Goal: Information Seeking & Learning: Check status

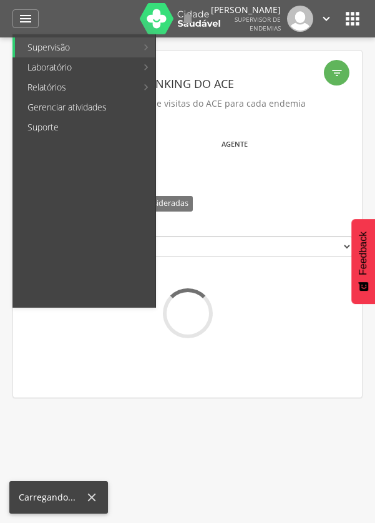
click at [56, 97] on link "Relatórios" at bounding box center [76, 87] width 122 height 20
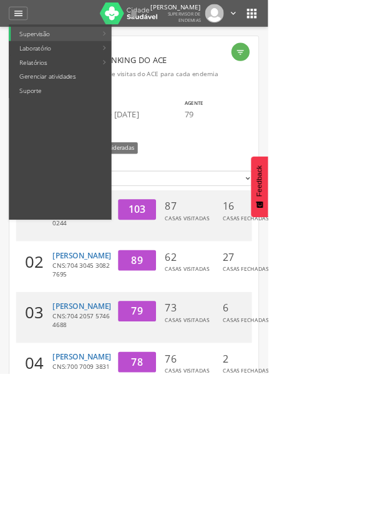
click at [253, 51] on link "Resumo do trabalho de campo" at bounding box center [231, 47] width 145 height 20
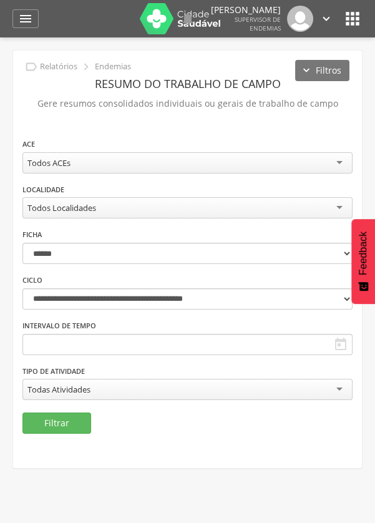
click at [295, 200] on div "Todos Localidades" at bounding box center [187, 207] width 330 height 21
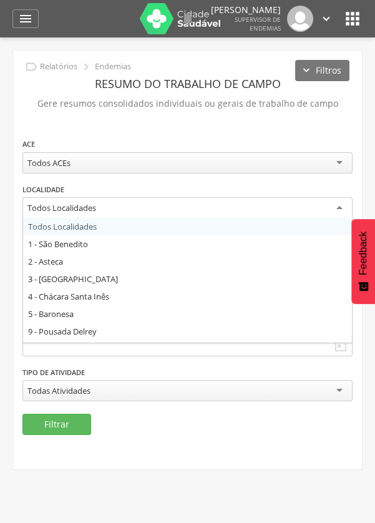
click at [97, 161] on div "Todos ACEs" at bounding box center [187, 162] width 330 height 21
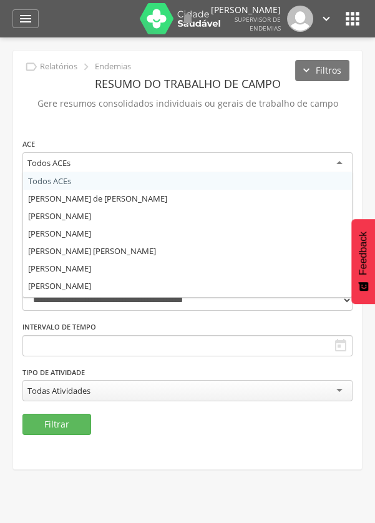
click at [121, 163] on div "Todos ACEs" at bounding box center [187, 163] width 330 height 22
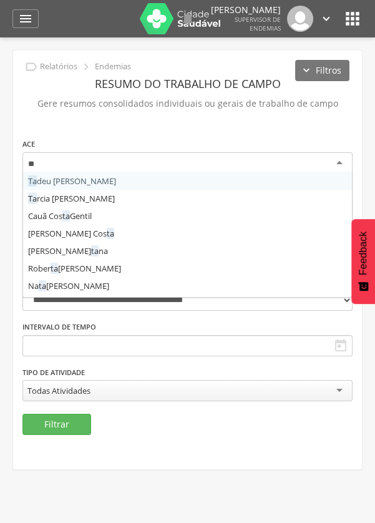
type input "*"
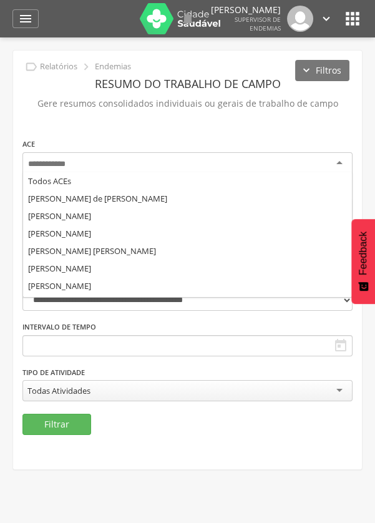
scroll to position [1099, 0]
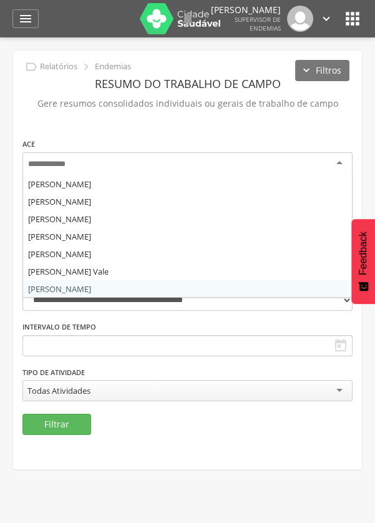
click at [108, 254] on div "ACE Todos [PERSON_NAME] de [PERSON_NAME] [PERSON_NAME] [PERSON_NAME] [PERSON_NA…" at bounding box center [187, 275] width 349 height 277
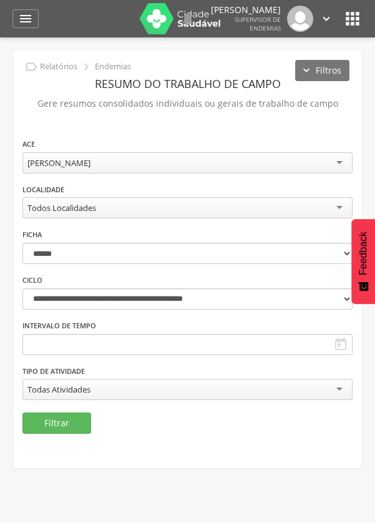
click at [122, 209] on div "Todos Localidades" at bounding box center [187, 207] width 330 height 21
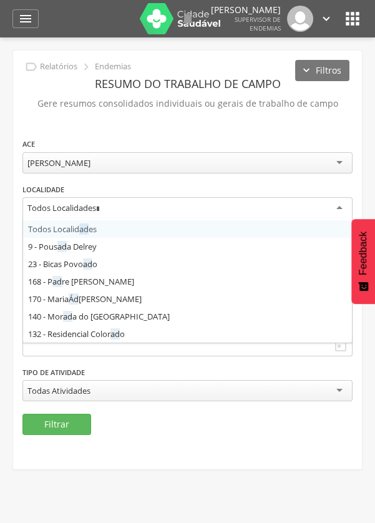
scroll to position [50, 0]
type input "***"
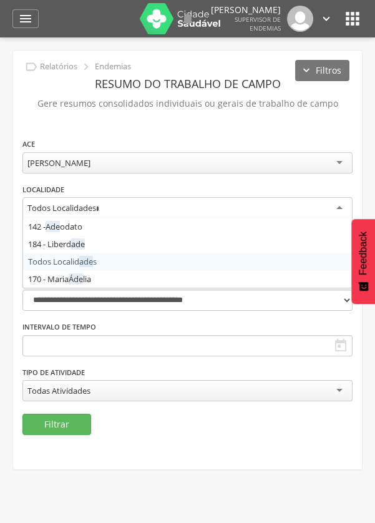
scroll to position [0, 0]
click at [84, 227] on div "**********" at bounding box center [187, 275] width 349 height 277
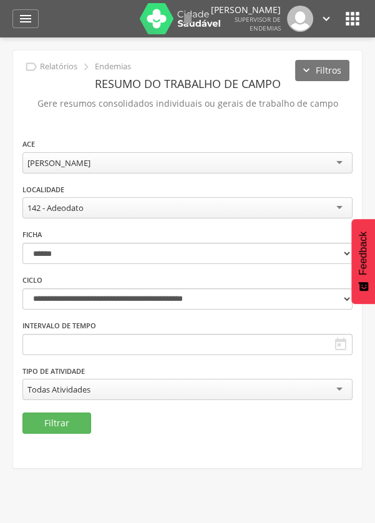
click at [102, 507] on div " Usuários  Perfil do Usuário [PERSON_NAME] CPF: 000.000.000-00, [GEOGRAPHIC_D…" at bounding box center [187, 298] width 375 height 523
click at [30, 26] on icon "" at bounding box center [25, 18] width 15 height 15
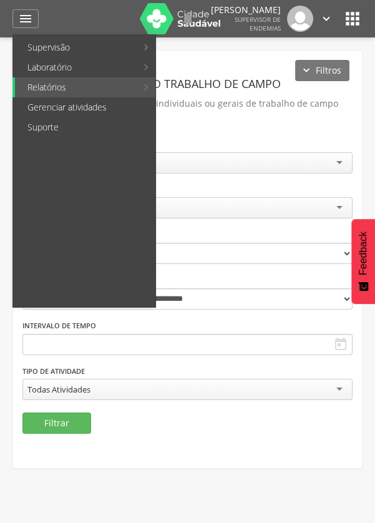
click at [244, 128] on div at bounding box center [181, 261] width 363 height 523
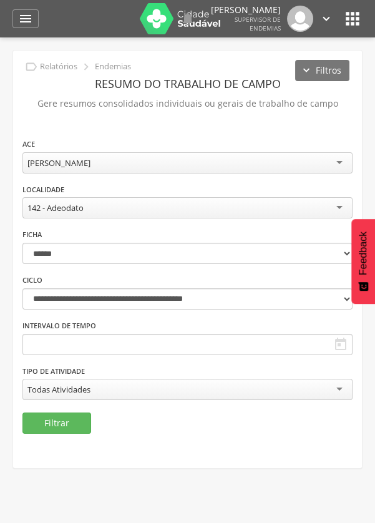
click at [353, 17] on icon "" at bounding box center [353, 19] width 20 height 20
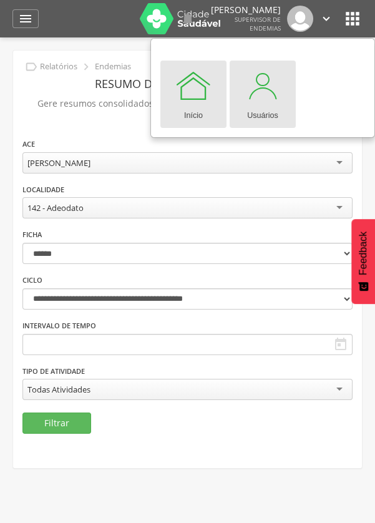
click at [266, 111] on div "Usuários" at bounding box center [262, 112] width 31 height 17
